Goal: Information Seeking & Learning: Find specific fact

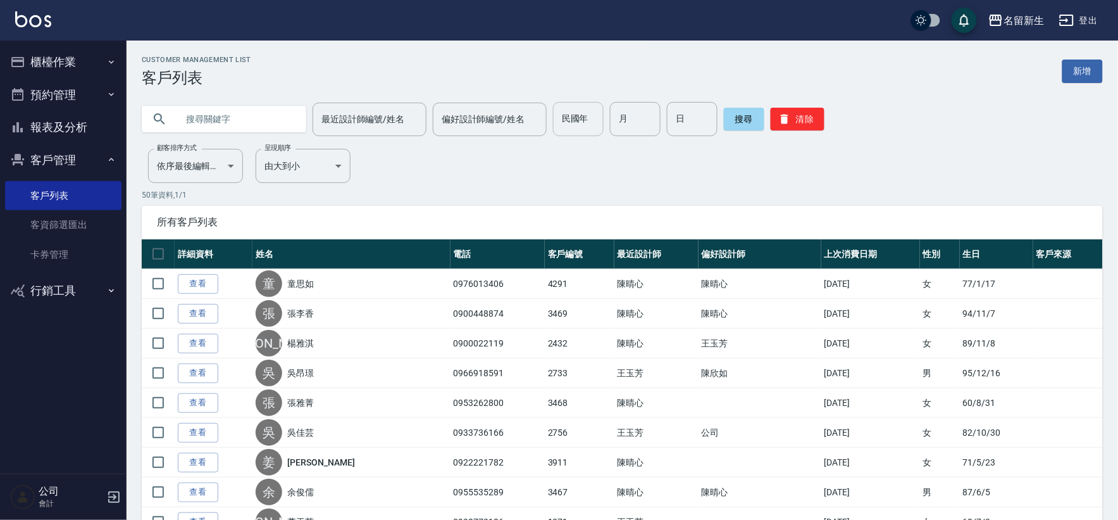
click at [585, 115] on input "民國年" at bounding box center [578, 119] width 51 height 34
type input "60"
type input "06"
type input "17"
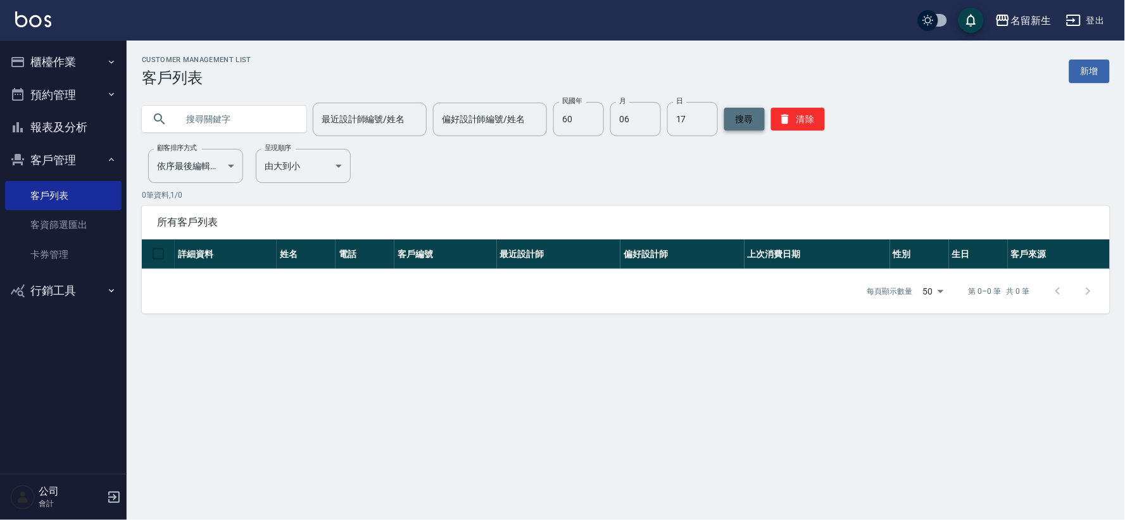
click at [733, 117] on button "搜尋" at bounding box center [744, 119] width 40 height 23
click at [789, 124] on button "清除" at bounding box center [798, 119] width 54 height 23
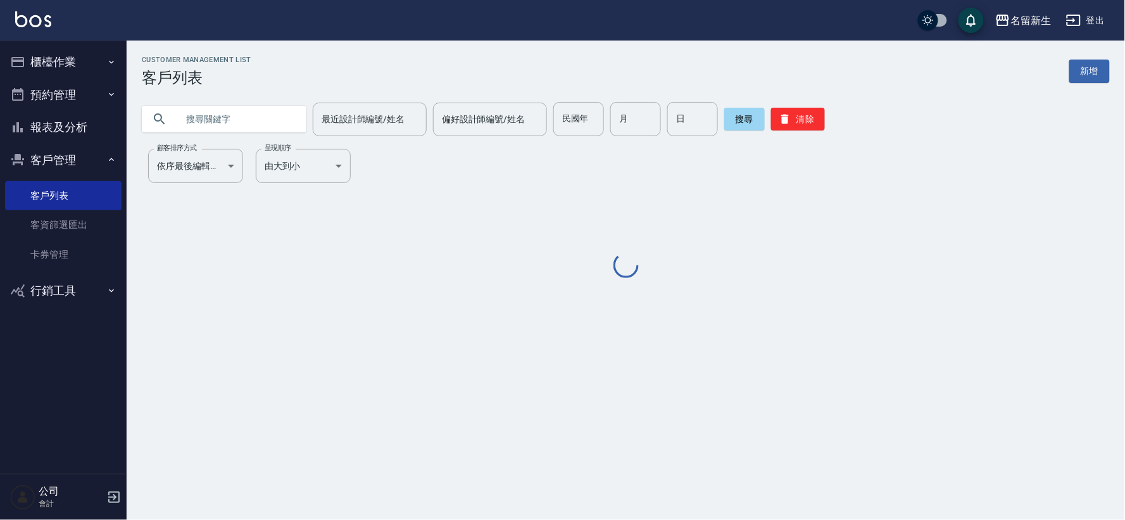
click at [209, 112] on input "text" at bounding box center [236, 119] width 119 height 34
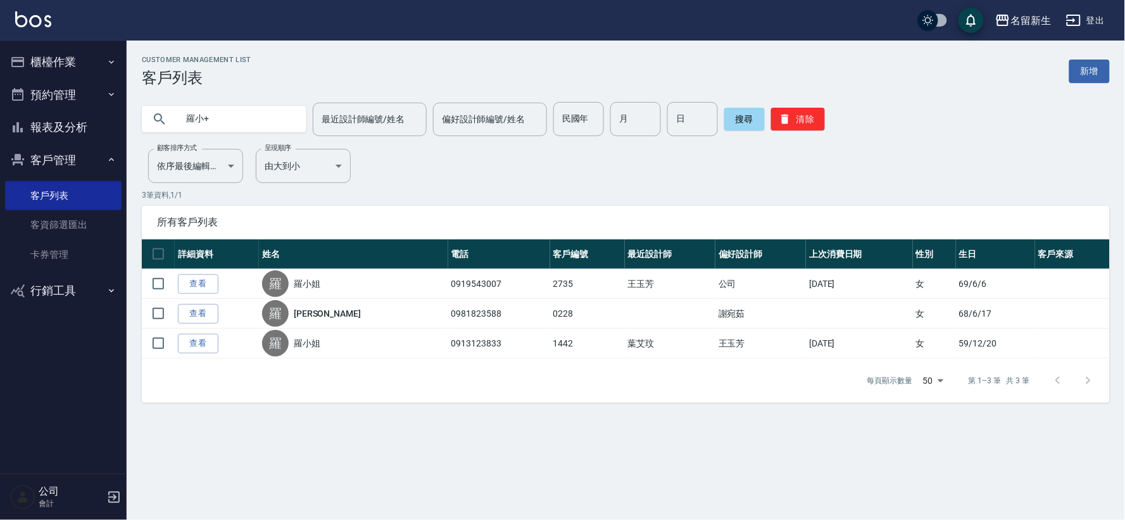
type input "羅小+"
drag, startPoint x: 998, startPoint y: 494, endPoint x: 826, endPoint y: 547, distance: 180.0
drag, startPoint x: 826, startPoint y: 547, endPoint x: 799, endPoint y: 120, distance: 427.4
click at [781, 163] on div "Customer Management List 客戶列表 新增 羅小+ 最近設計師編號/姓名 最近設計師編號/姓名 偏好設計師編號/姓名 偏好設計師編號/姓…" at bounding box center [626, 229] width 998 height 347
click at [799, 119] on button "清除" at bounding box center [798, 119] width 54 height 23
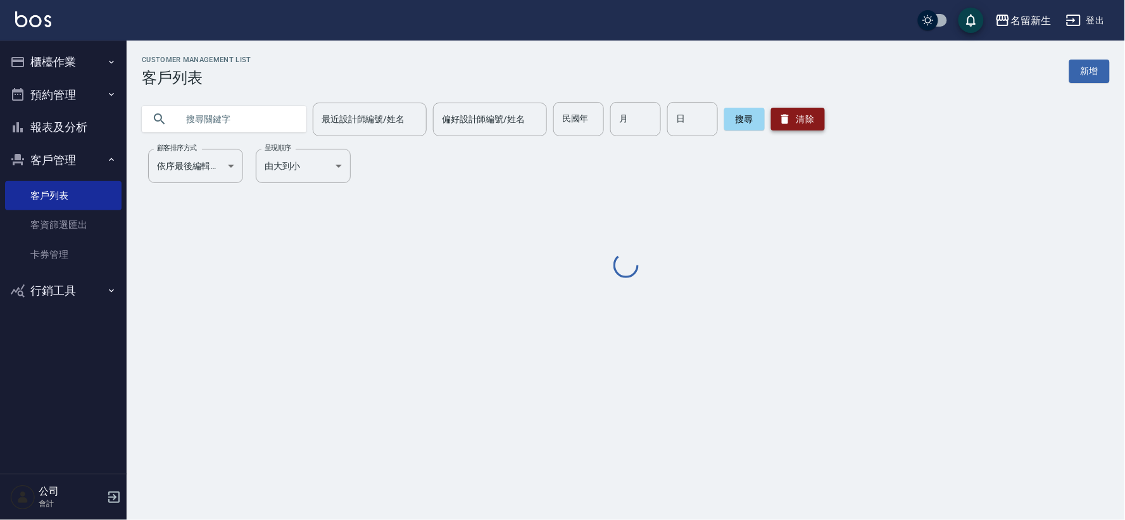
click at [800, 118] on button "清除" at bounding box center [798, 119] width 54 height 23
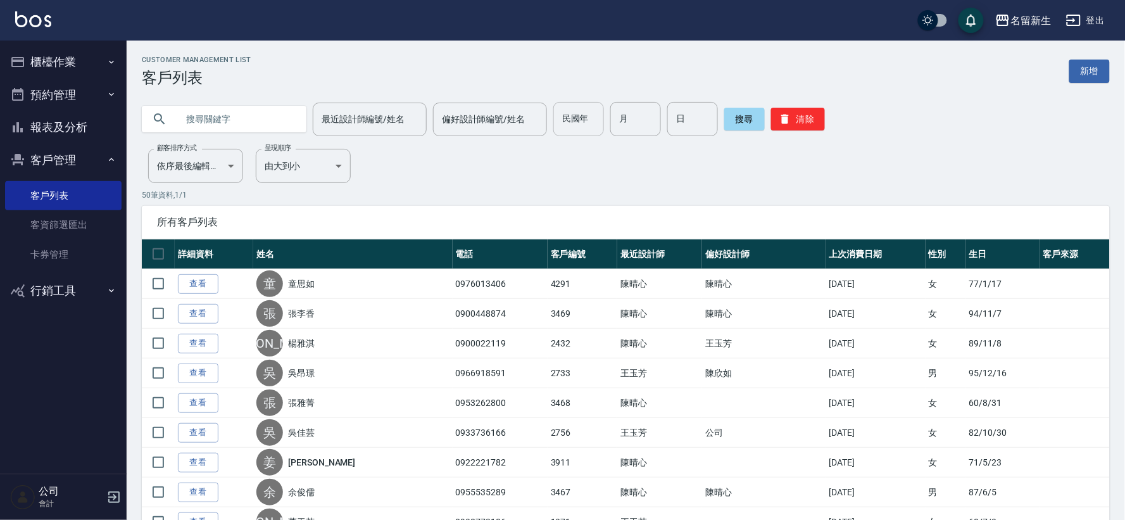
click at [568, 129] on input "民國年" at bounding box center [578, 119] width 51 height 34
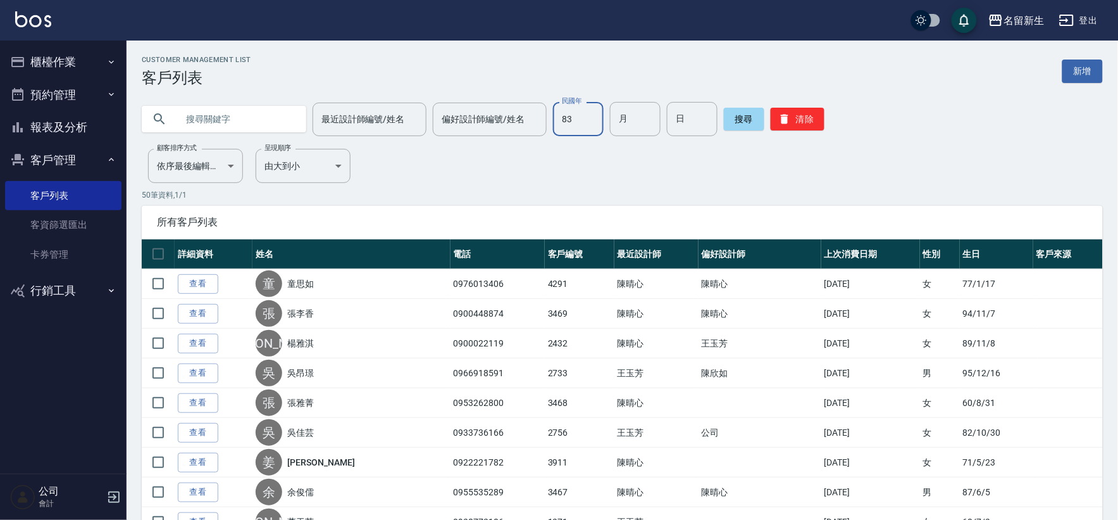
type input "83"
type input "07"
type input "18"
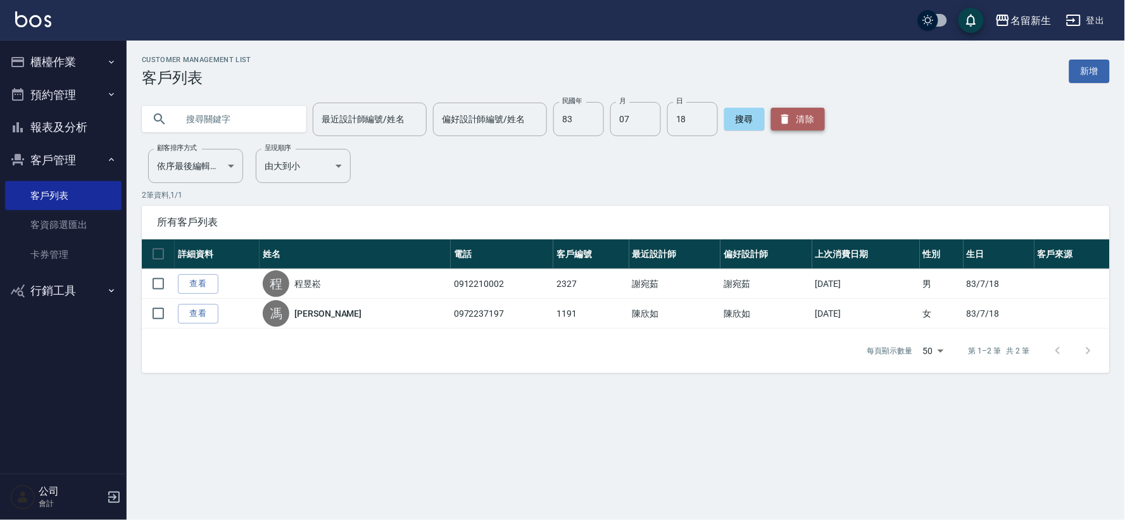
drag, startPoint x: 805, startPoint y: 124, endPoint x: 795, endPoint y: 127, distance: 10.0
click at [804, 124] on button "清除" at bounding box center [798, 119] width 54 height 23
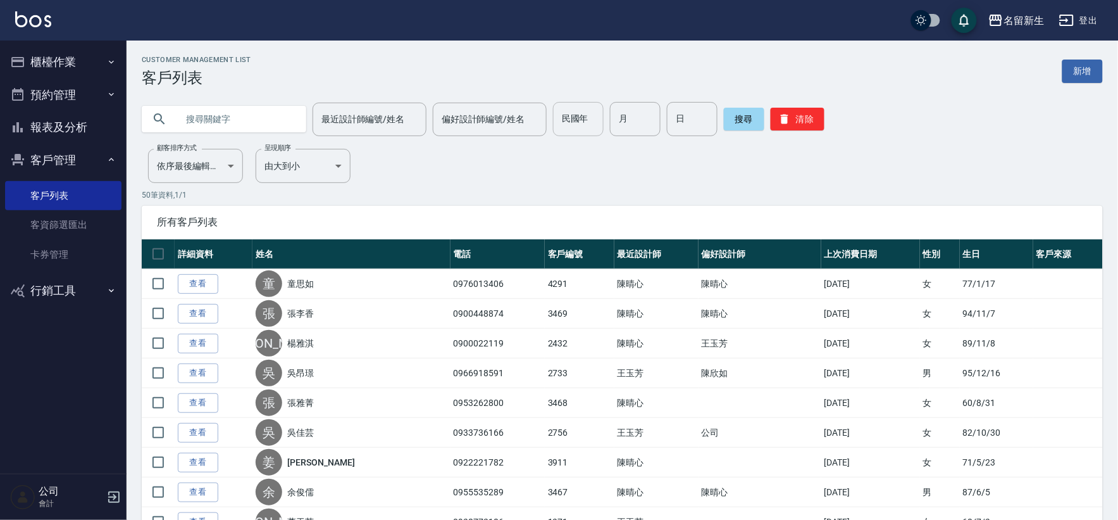
click at [580, 124] on input "民國年" at bounding box center [578, 119] width 51 height 34
type input "78"
type input "02"
type input "20"
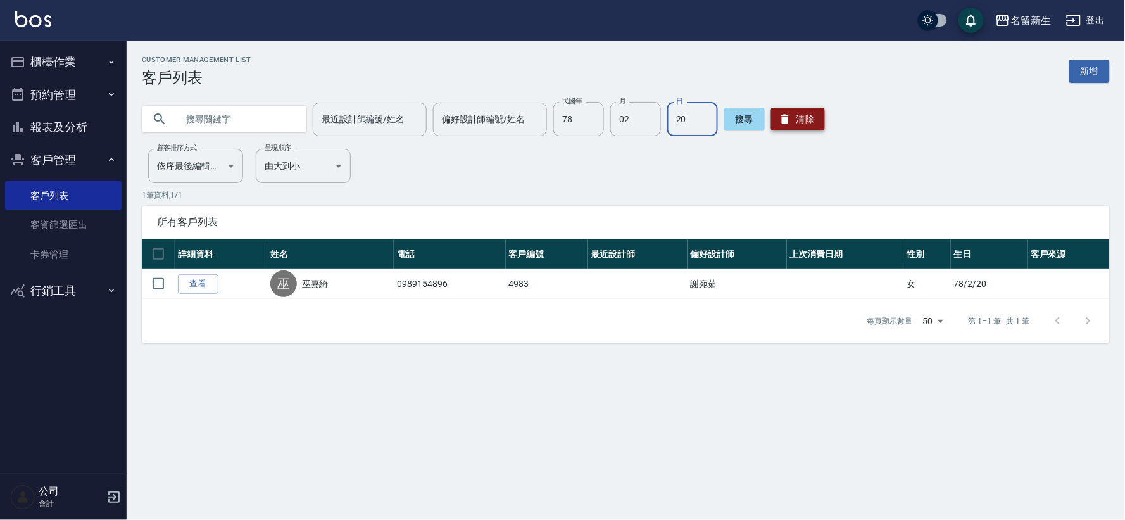
click at [806, 112] on button "清除" at bounding box center [798, 119] width 54 height 23
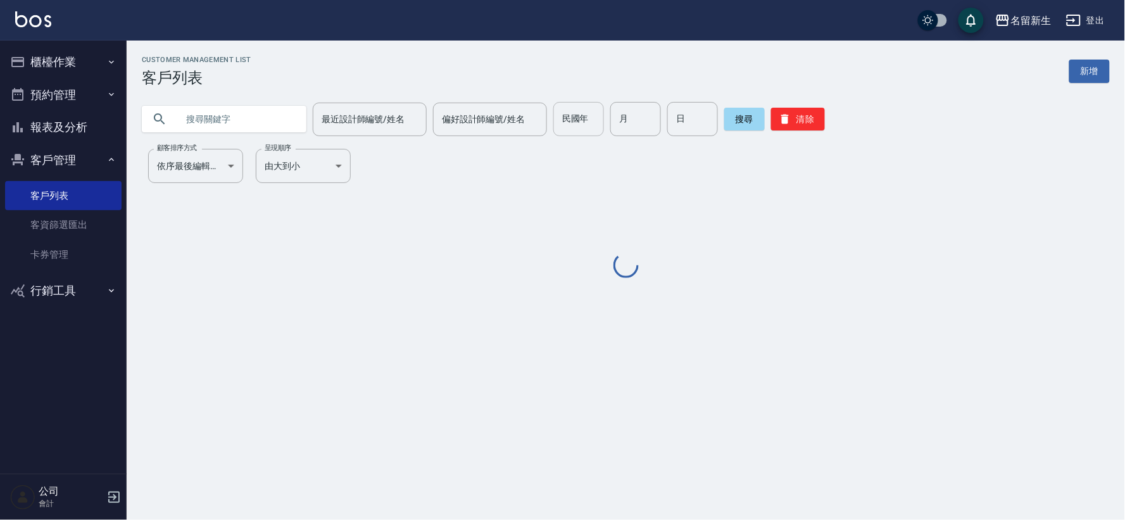
click at [581, 127] on input "民國年" at bounding box center [578, 119] width 51 height 34
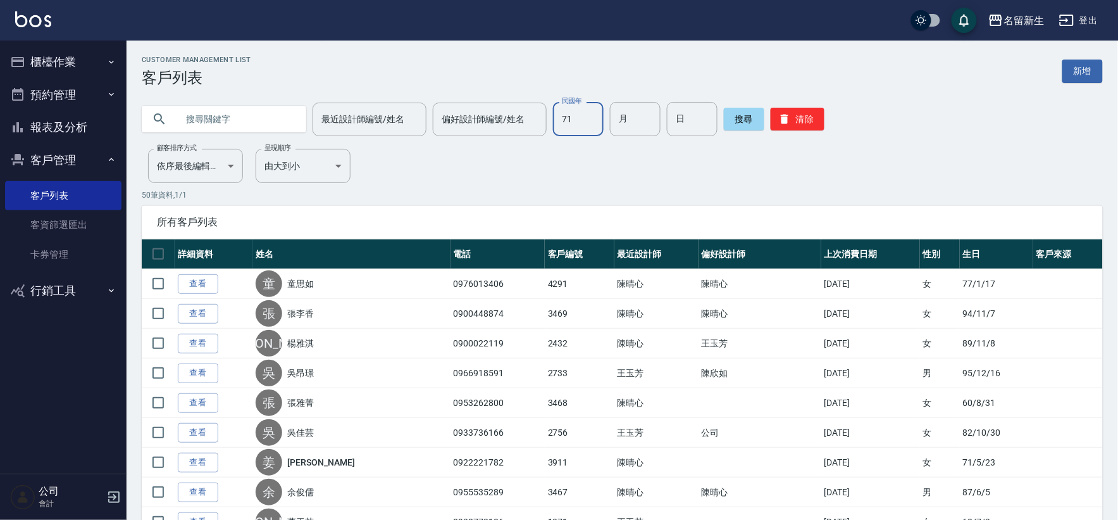
type input "71"
type input "3"
type input "25"
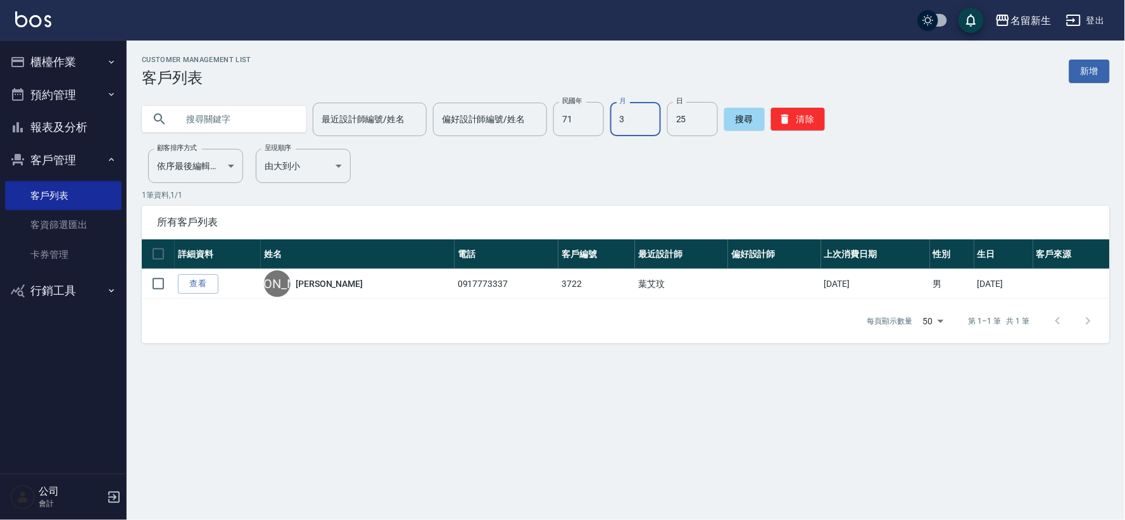
click at [629, 119] on input "3" at bounding box center [635, 119] width 51 height 34
type input "9"
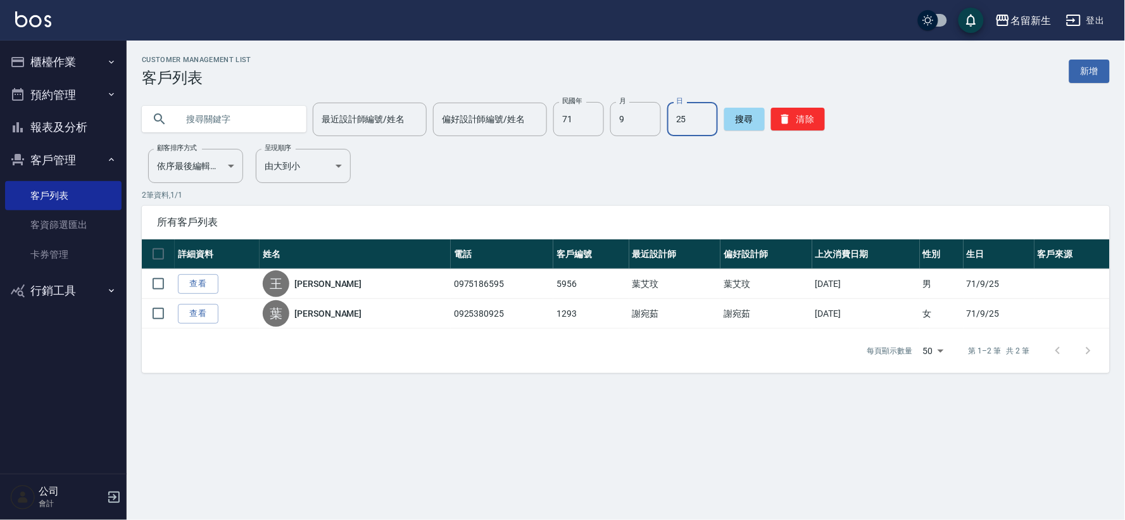
click at [817, 65] on div "Customer Management List 客戶列表 新增" at bounding box center [626, 71] width 968 height 31
drag, startPoint x: 782, startPoint y: 125, endPoint x: 797, endPoint y: 99, distance: 30.4
click at [782, 127] on button "清除" at bounding box center [798, 119] width 54 height 23
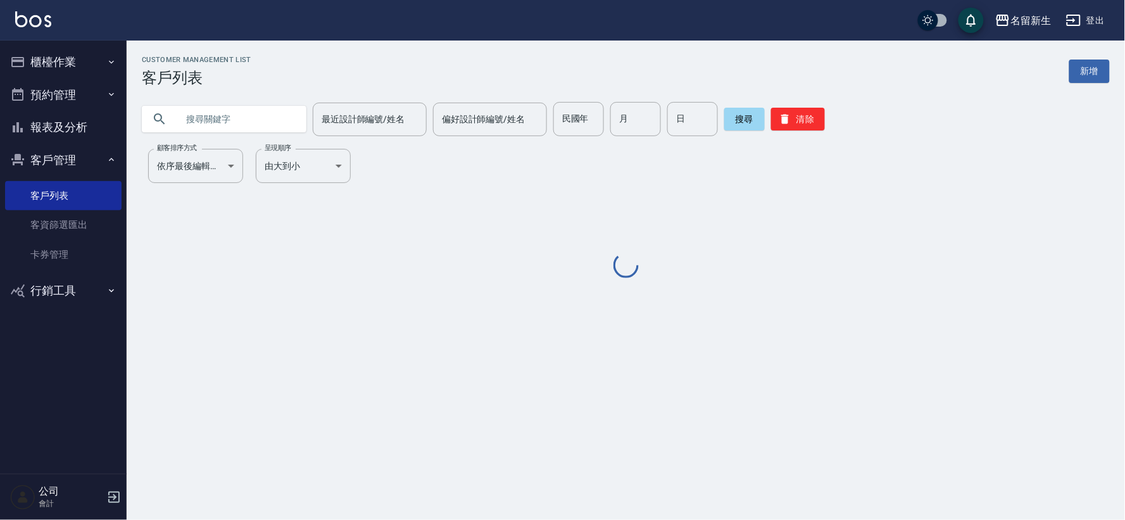
click at [571, 123] on div "民國年 民國年" at bounding box center [578, 119] width 51 height 34
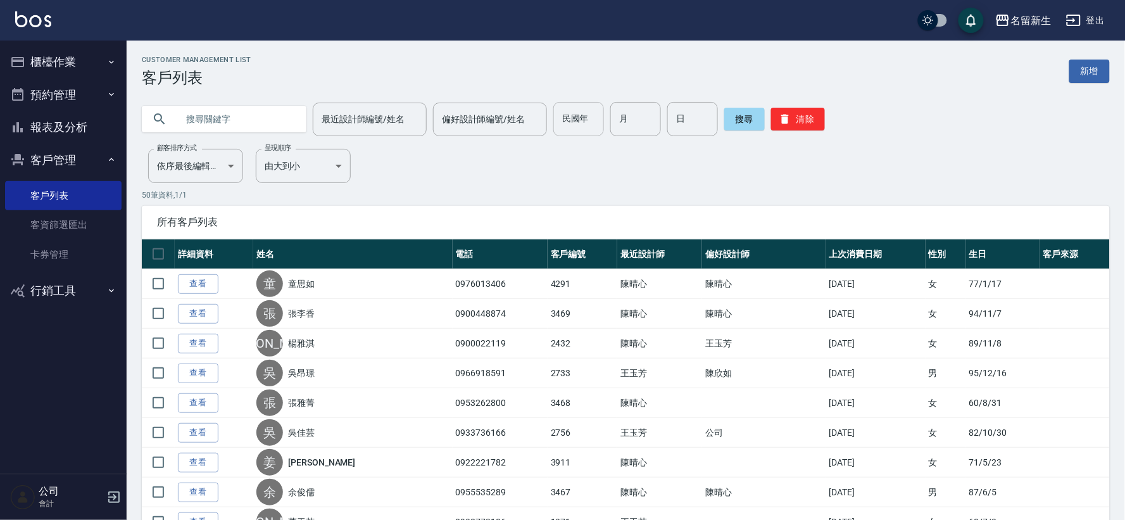
click at [570, 123] on div "民國年 民國年" at bounding box center [578, 119] width 51 height 34
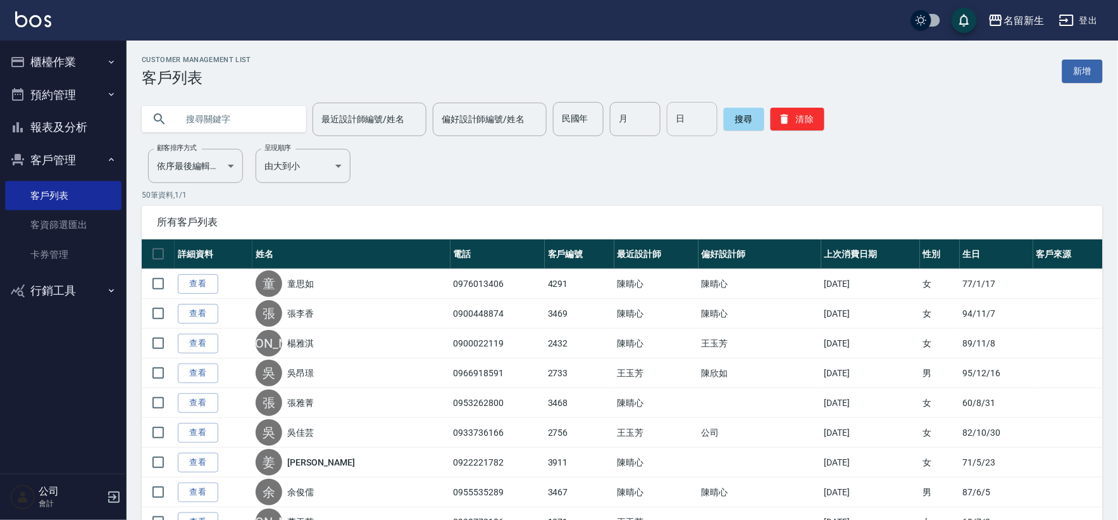
drag, startPoint x: 570, startPoint y: 123, endPoint x: 665, endPoint y: 112, distance: 95.6
click at [571, 123] on input "民國年" at bounding box center [578, 119] width 51 height 34
type input "57"
type input "01"
type input "26"
